Goal: Task Accomplishment & Management: Use online tool/utility

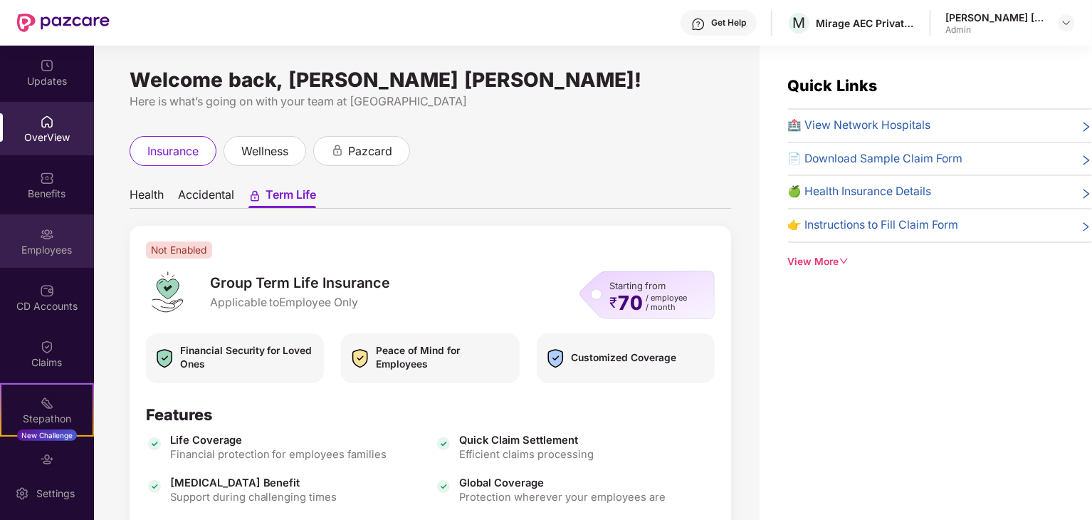
click at [41, 223] on div "Employees" at bounding box center [47, 240] width 94 height 53
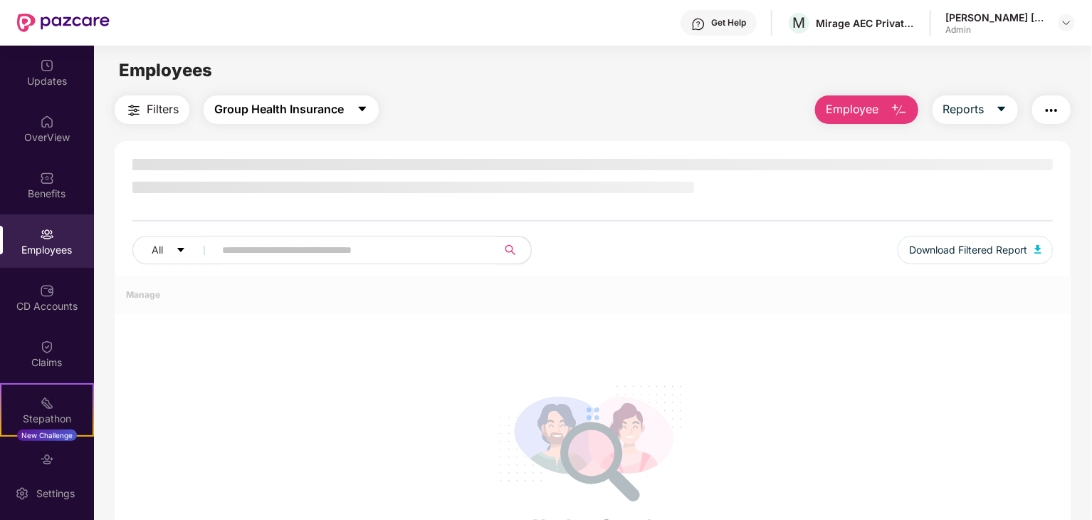
click at [327, 106] on span "Group Health Insurance" at bounding box center [279, 109] width 130 height 18
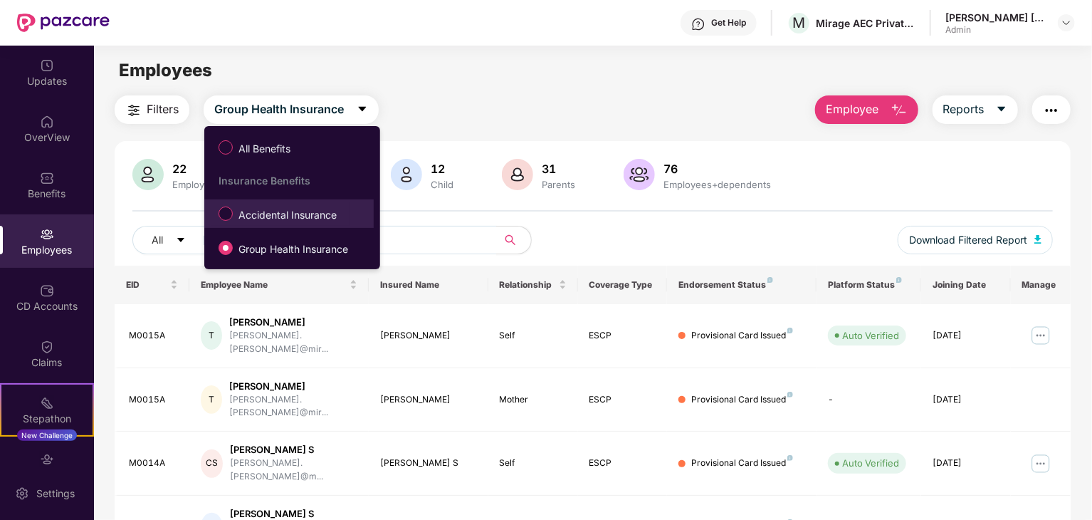
click at [298, 216] on span "Accidental Insurance" at bounding box center [288, 215] width 110 height 16
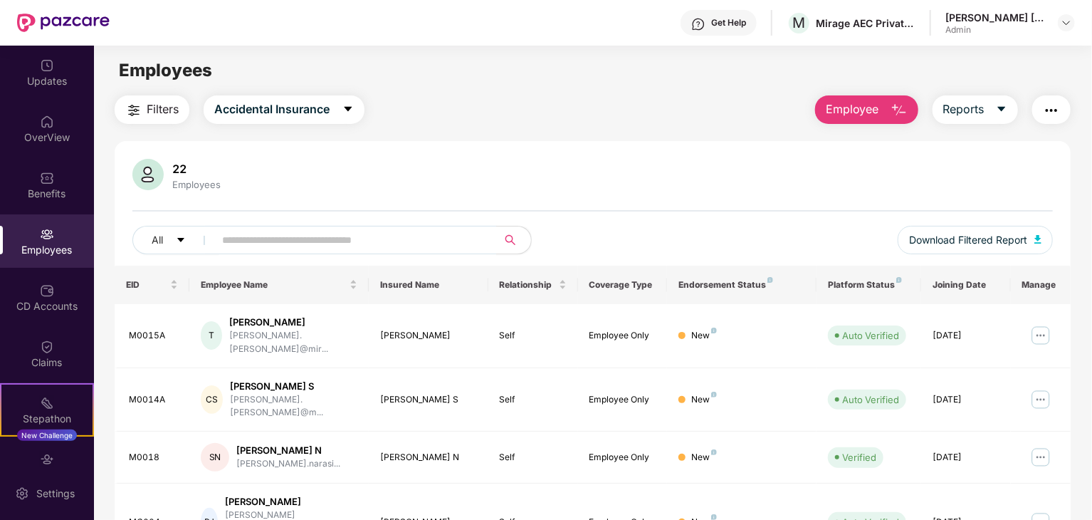
click at [298, 216] on div "22 Employees All Download Filtered Report" at bounding box center [593, 212] width 956 height 107
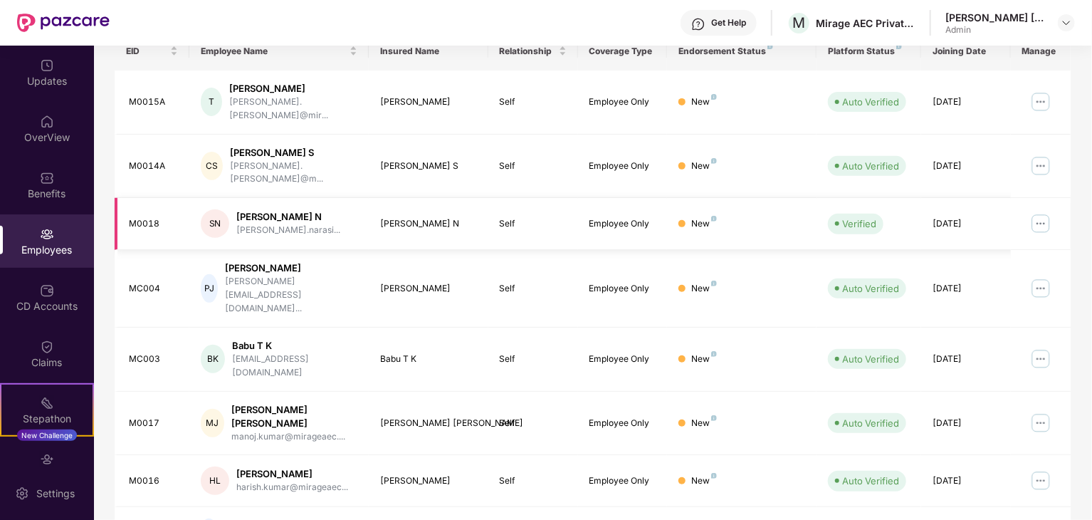
scroll to position [365, 0]
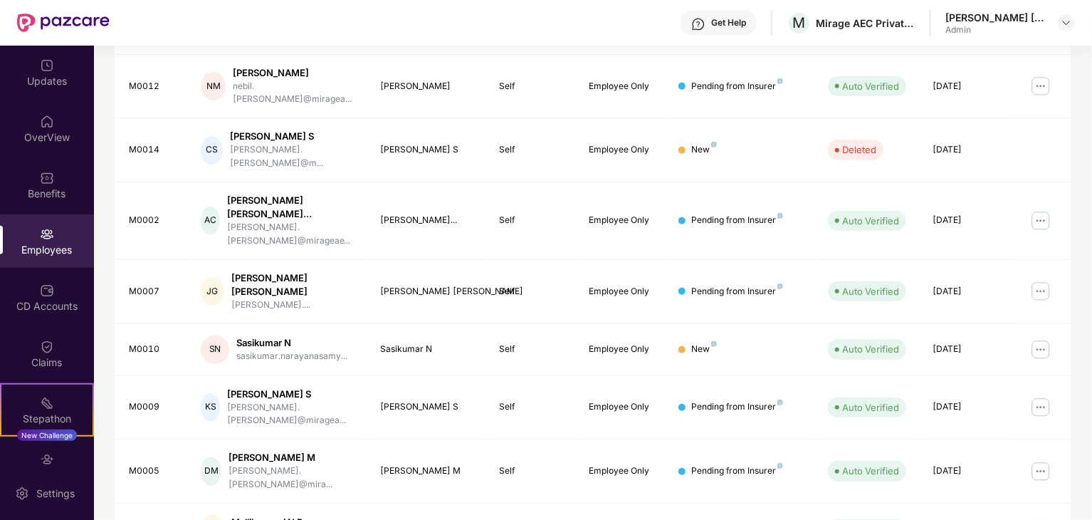
scroll to position [353, 0]
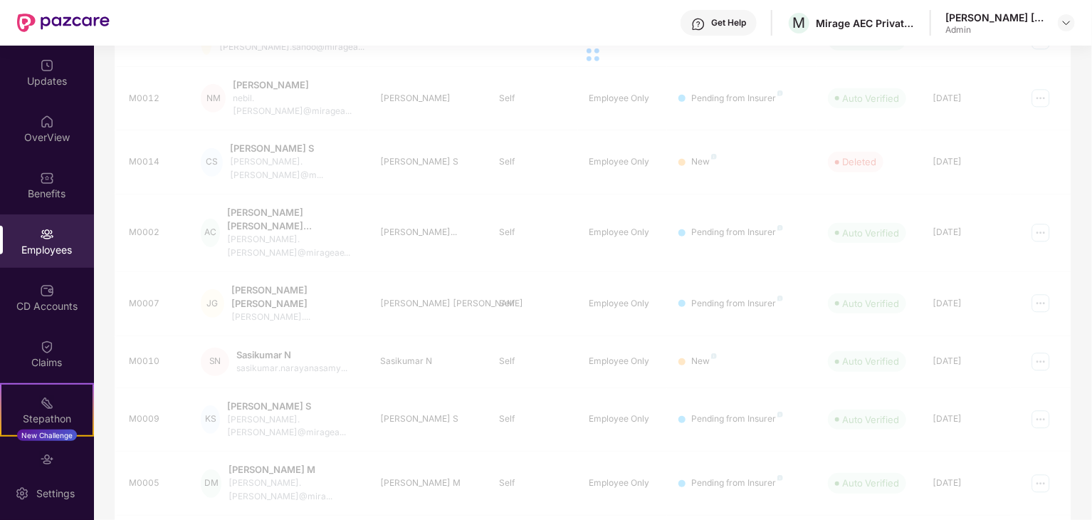
scroll to position [54, 0]
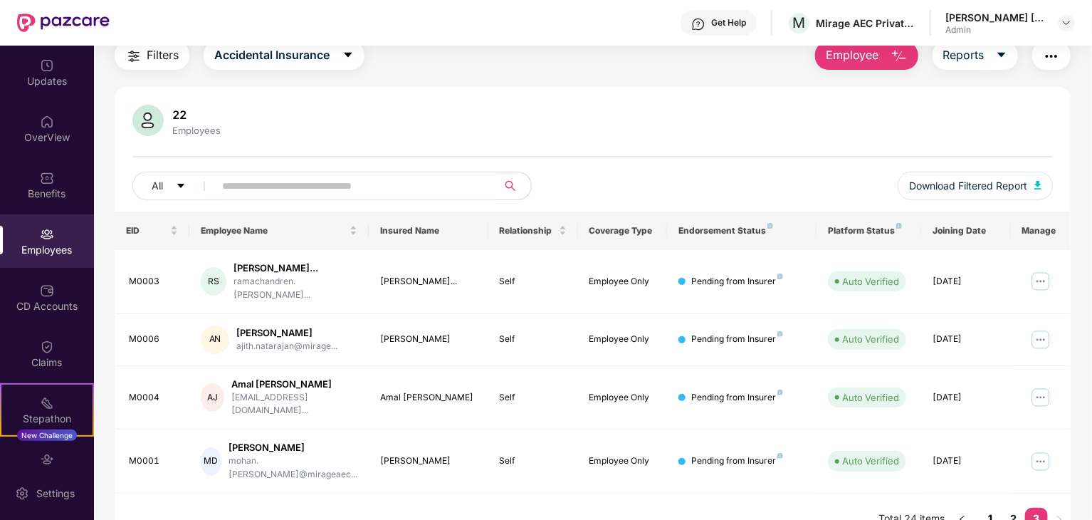
click at [992, 508] on link "1" at bounding box center [991, 518] width 23 height 21
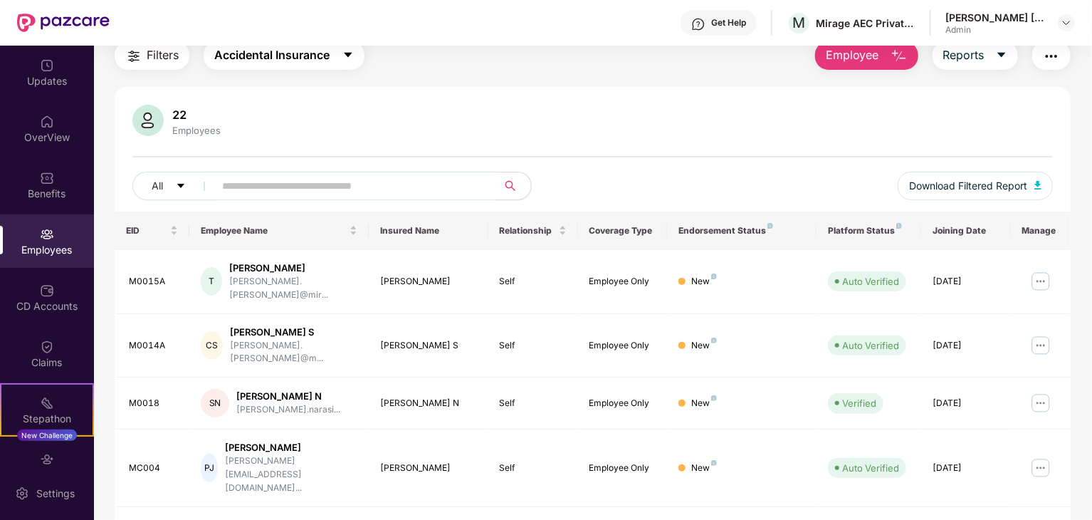
click at [251, 55] on span "Accidental Insurance" at bounding box center [271, 55] width 115 height 18
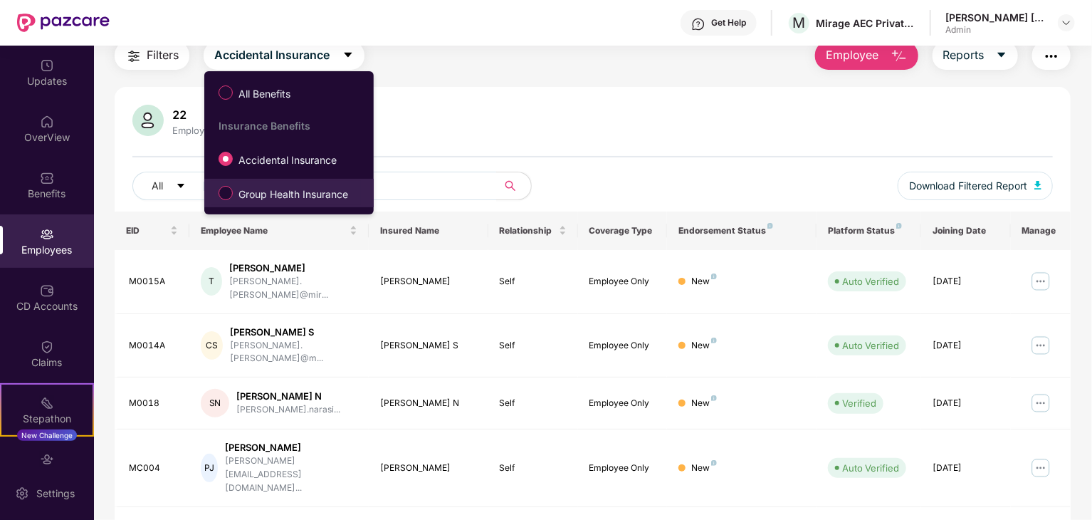
click at [280, 189] on span "Group Health Insurance" at bounding box center [293, 195] width 121 height 16
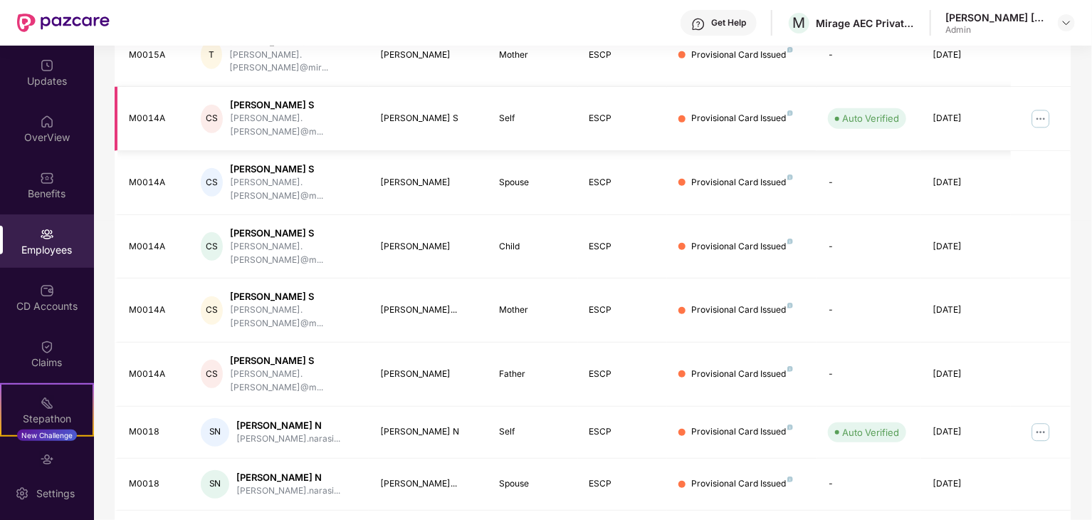
scroll to position [0, 0]
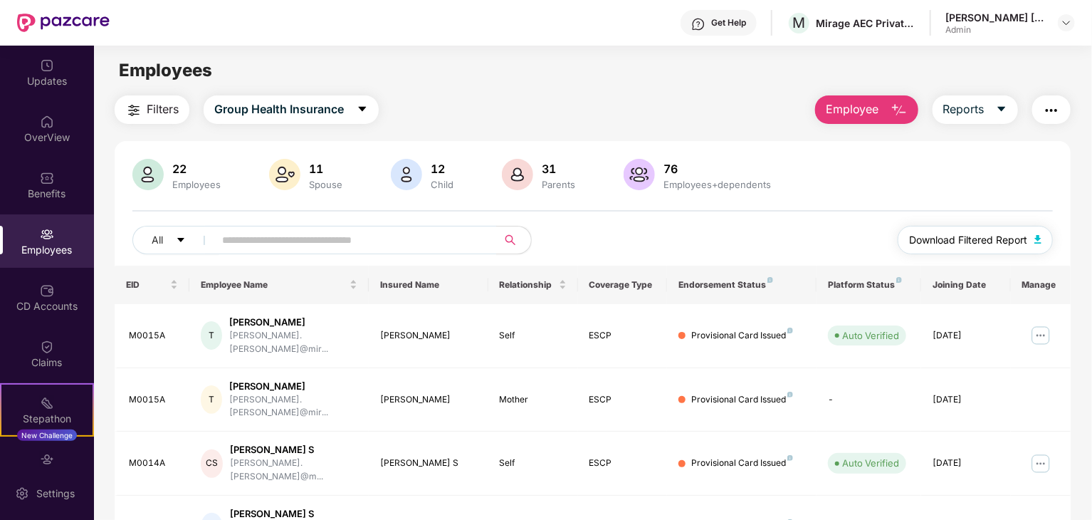
click at [950, 243] on span "Download Filtered Report" at bounding box center [968, 240] width 118 height 16
